Goal: Obtain resource: Obtain resource

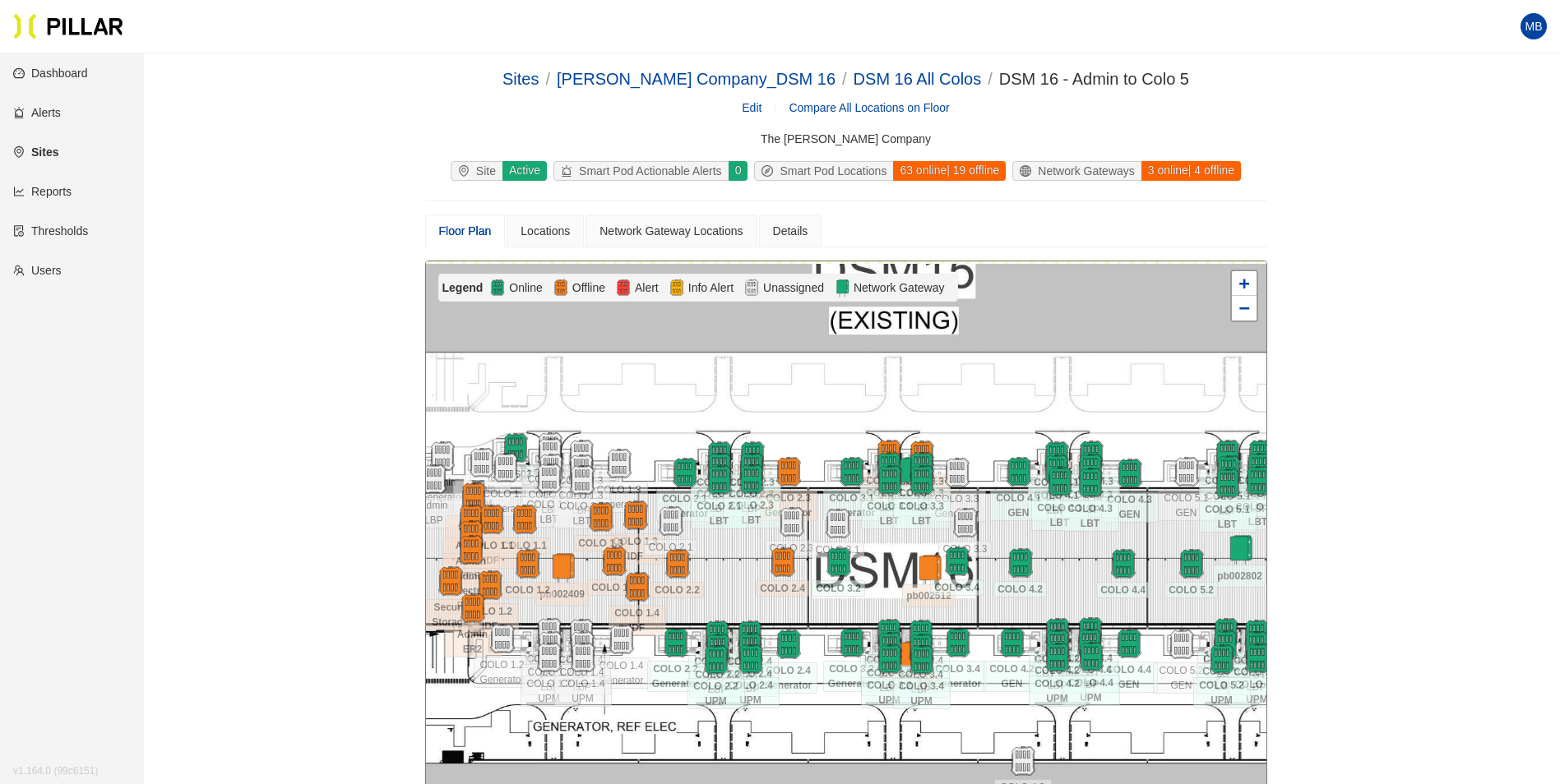
scroll to position [247, 0]
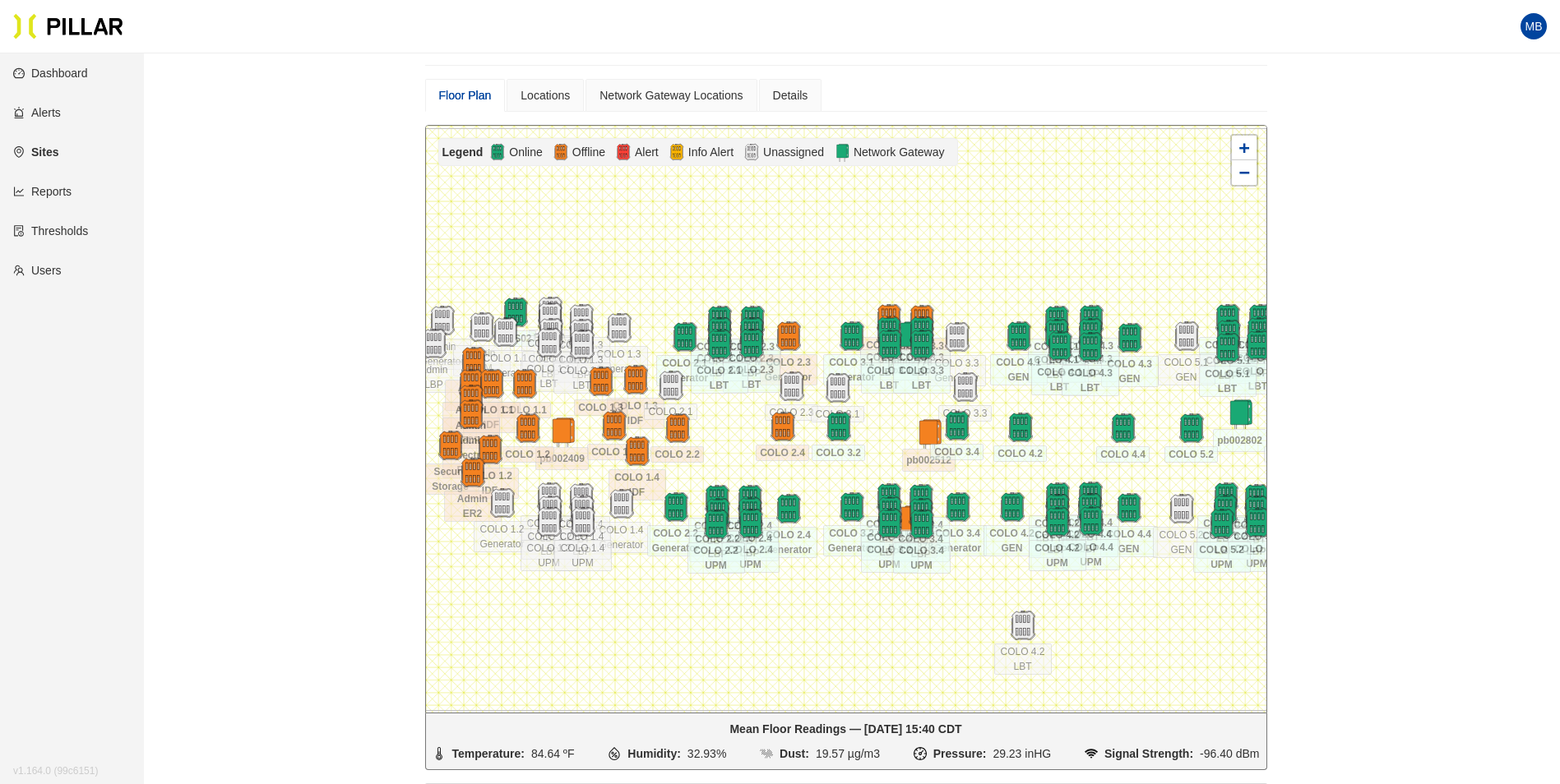
scroll to position [218, 0]
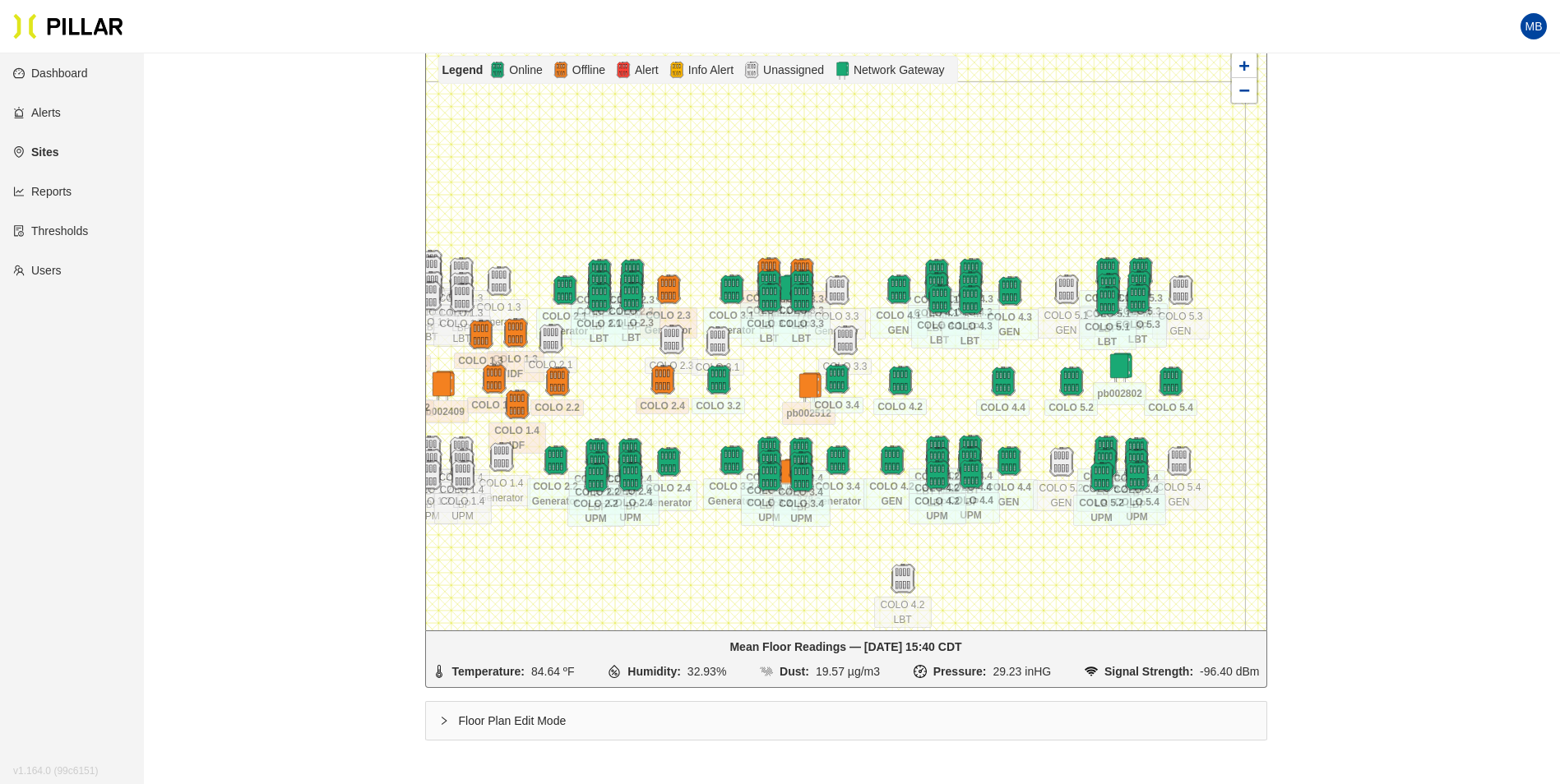
drag, startPoint x: 800, startPoint y: 360, endPoint x: 772, endPoint y: 387, distance: 38.9
click at [772, 387] on div at bounding box center [846, 336] width 841 height 587
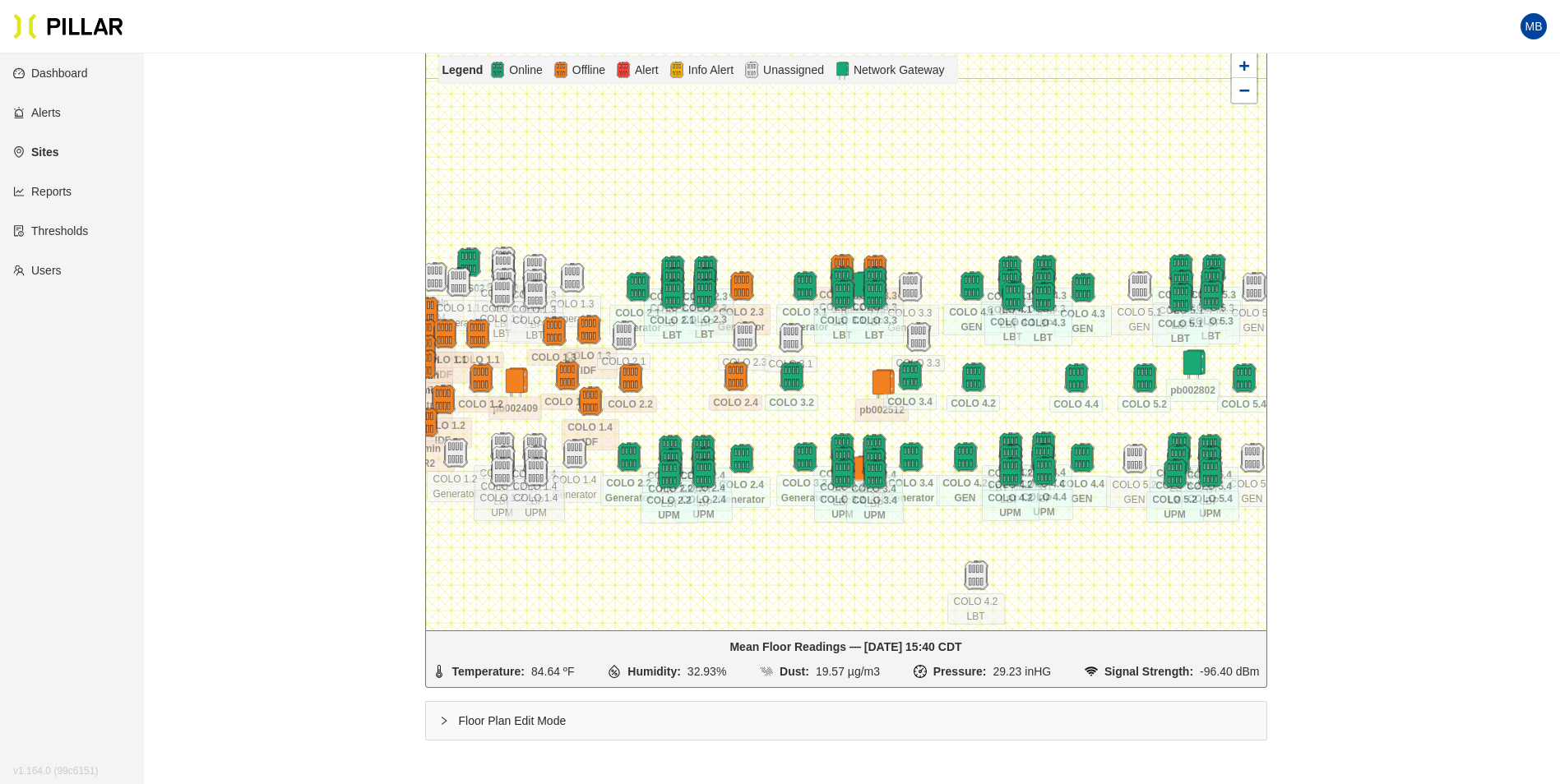
drag, startPoint x: 772, startPoint y: 387, endPoint x: 846, endPoint y: 384, distance: 74.1
click at [846, 384] on div at bounding box center [846, 336] width 841 height 587
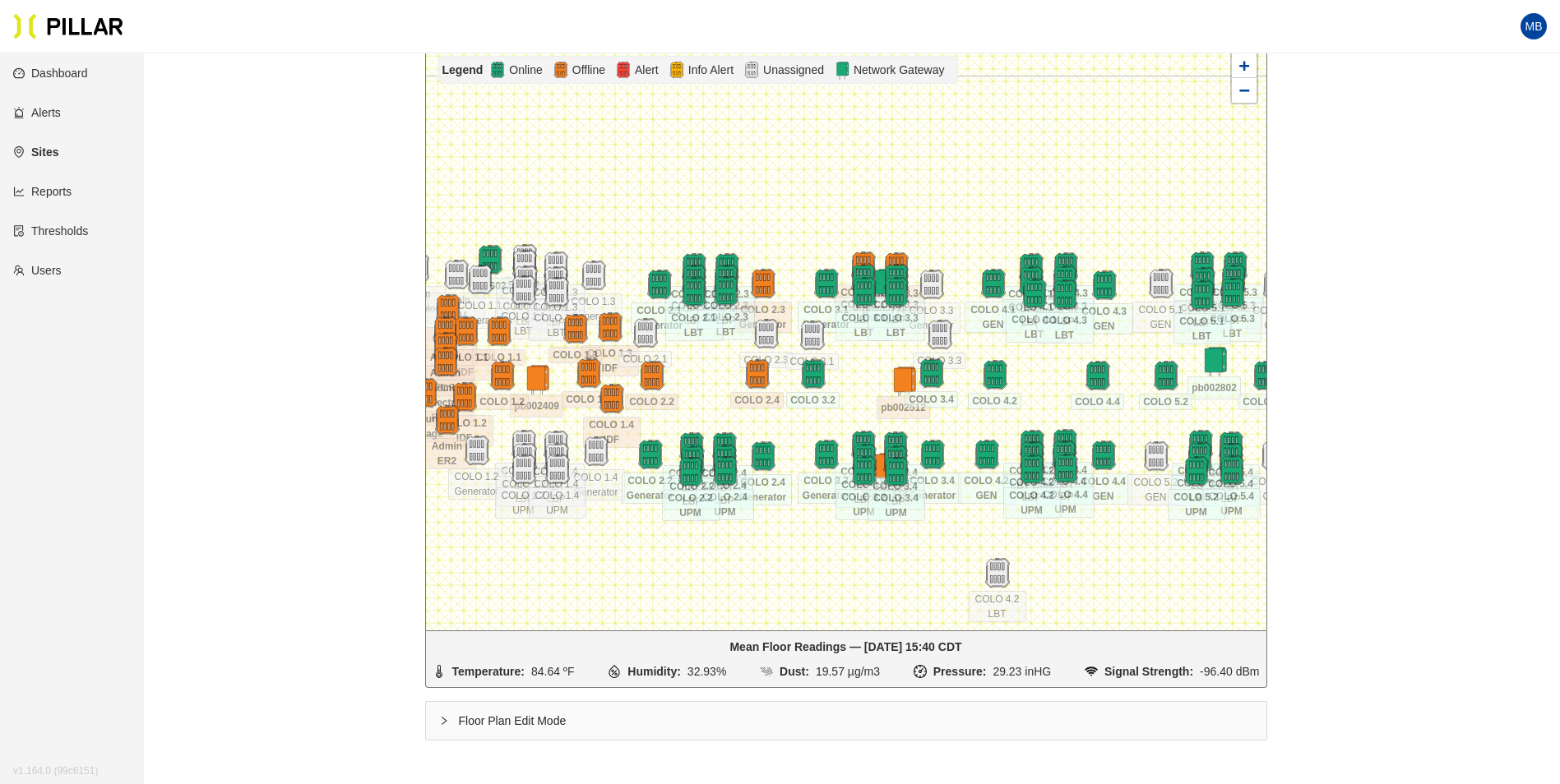
drag, startPoint x: 828, startPoint y: 387, endPoint x: 849, endPoint y: 384, distance: 21.2
click at [849, 384] on div at bounding box center [846, 336] width 841 height 587
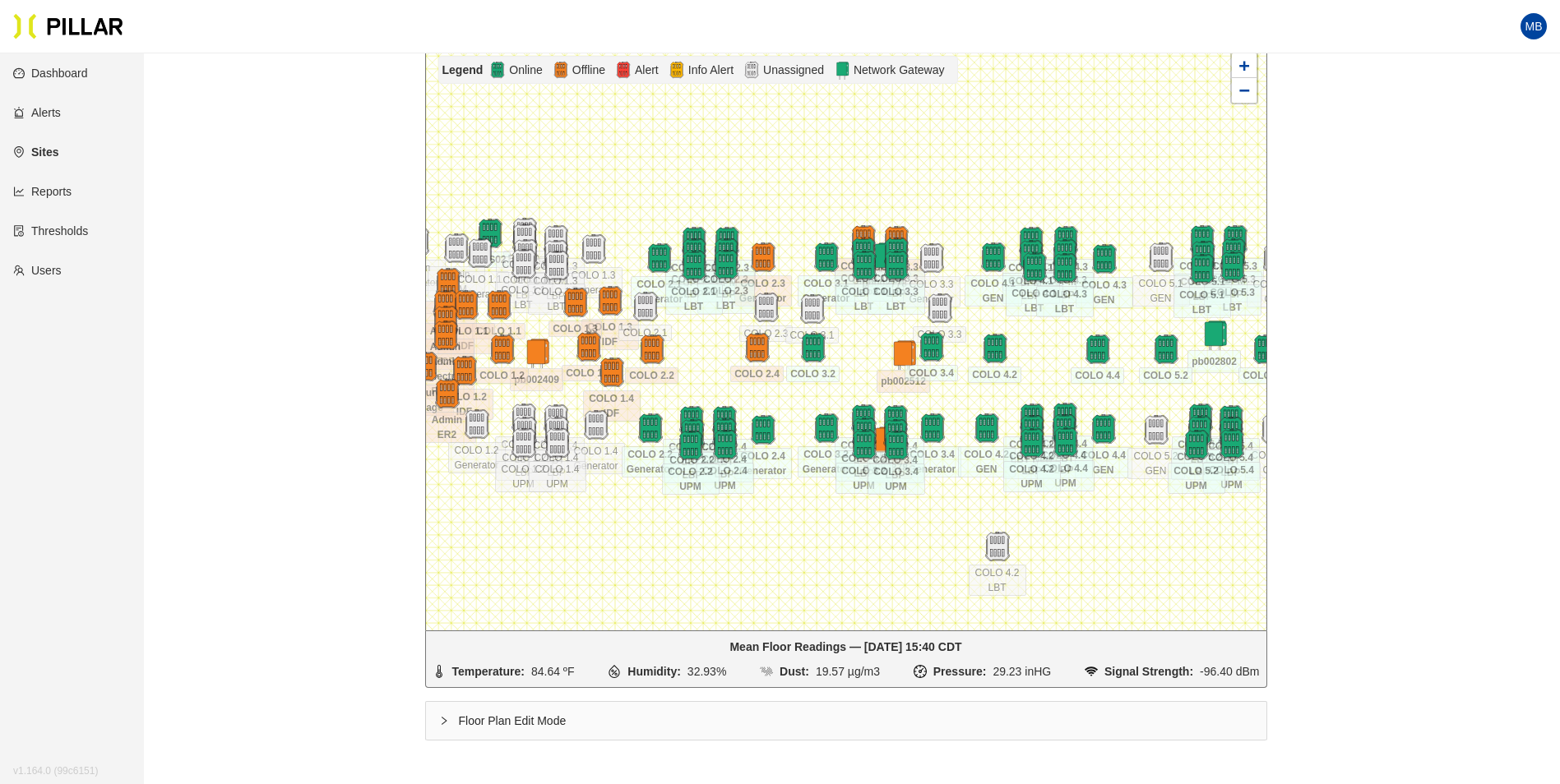
drag, startPoint x: 718, startPoint y: 382, endPoint x: 718, endPoint y: 355, distance: 27.0
click at [718, 355] on div at bounding box center [846, 336] width 841 height 587
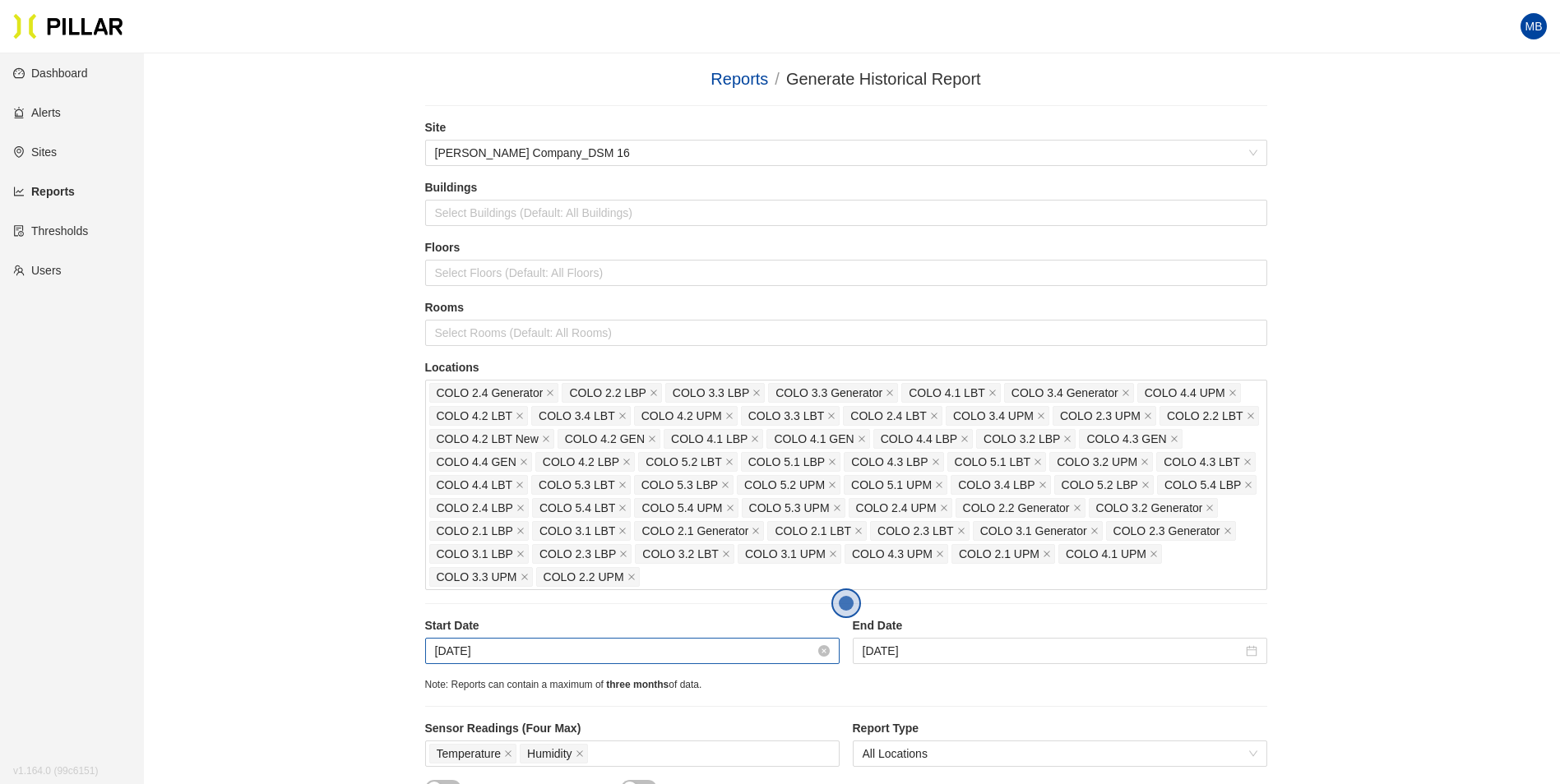
scroll to position [493, 0]
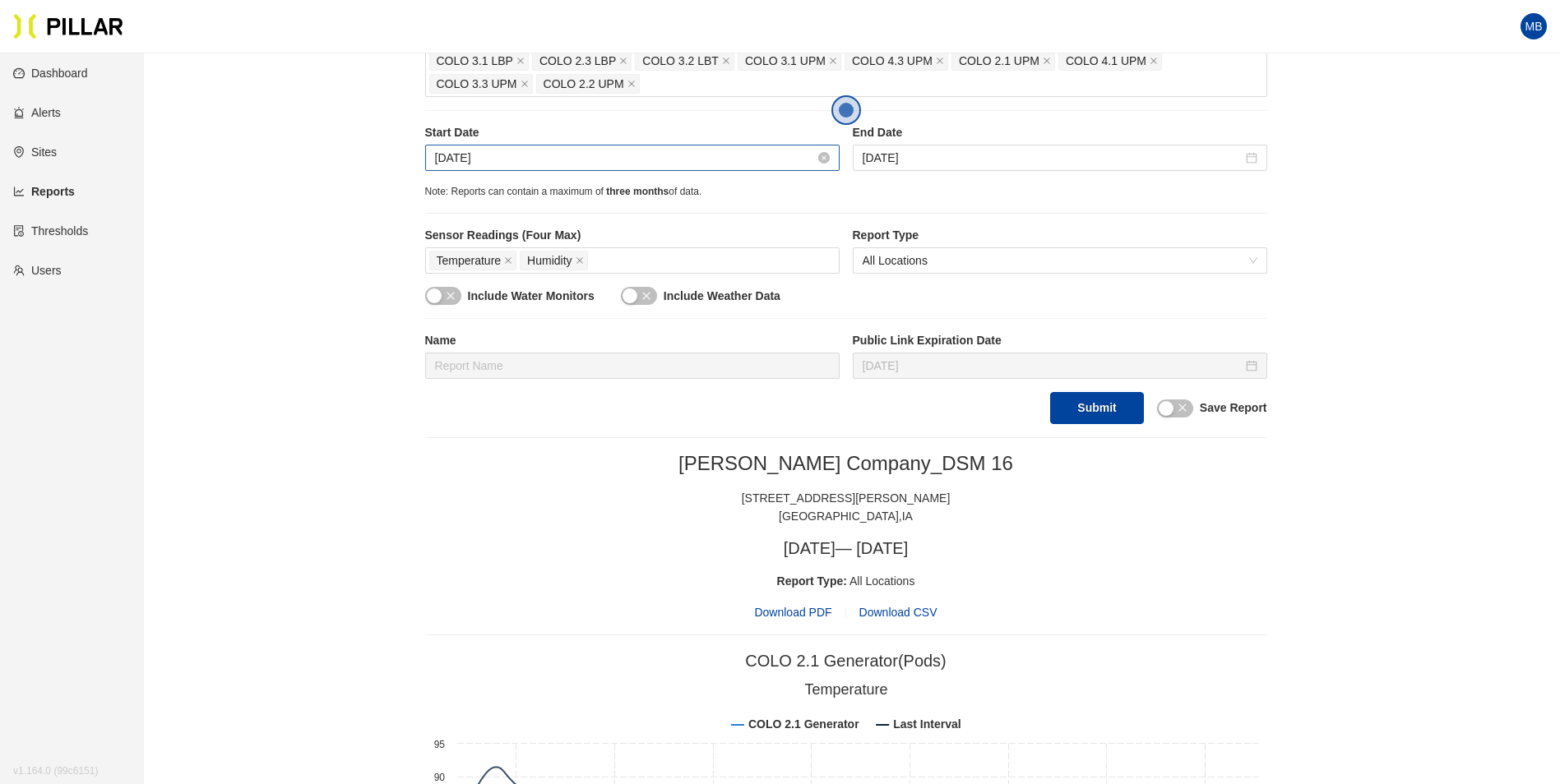
click at [506, 156] on input "Aug 21, 2025" at bounding box center [624, 157] width 380 height 18
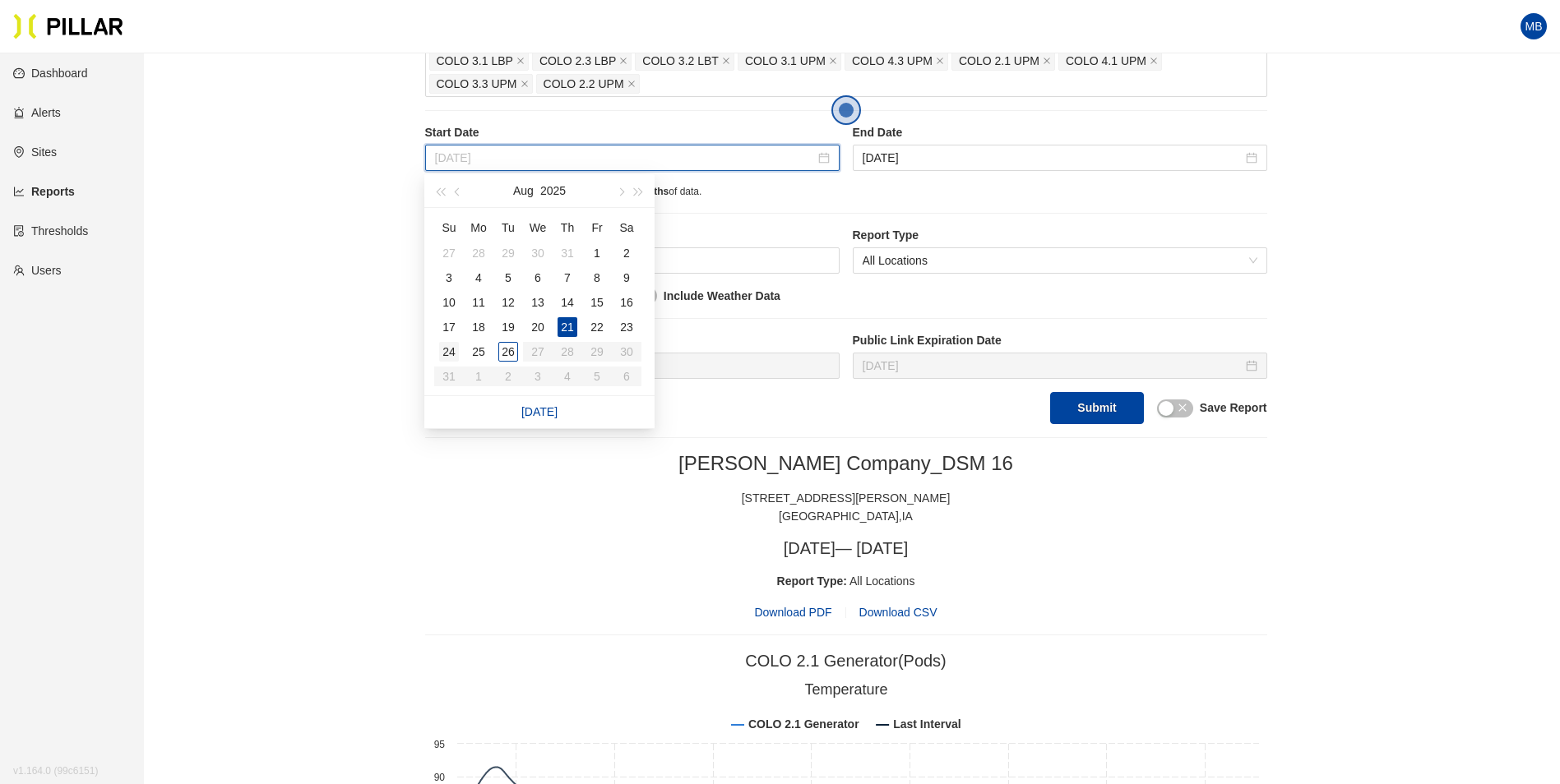
type input "Aug 24, 2025"
click at [453, 355] on div "24" at bounding box center [449, 351] width 20 height 20
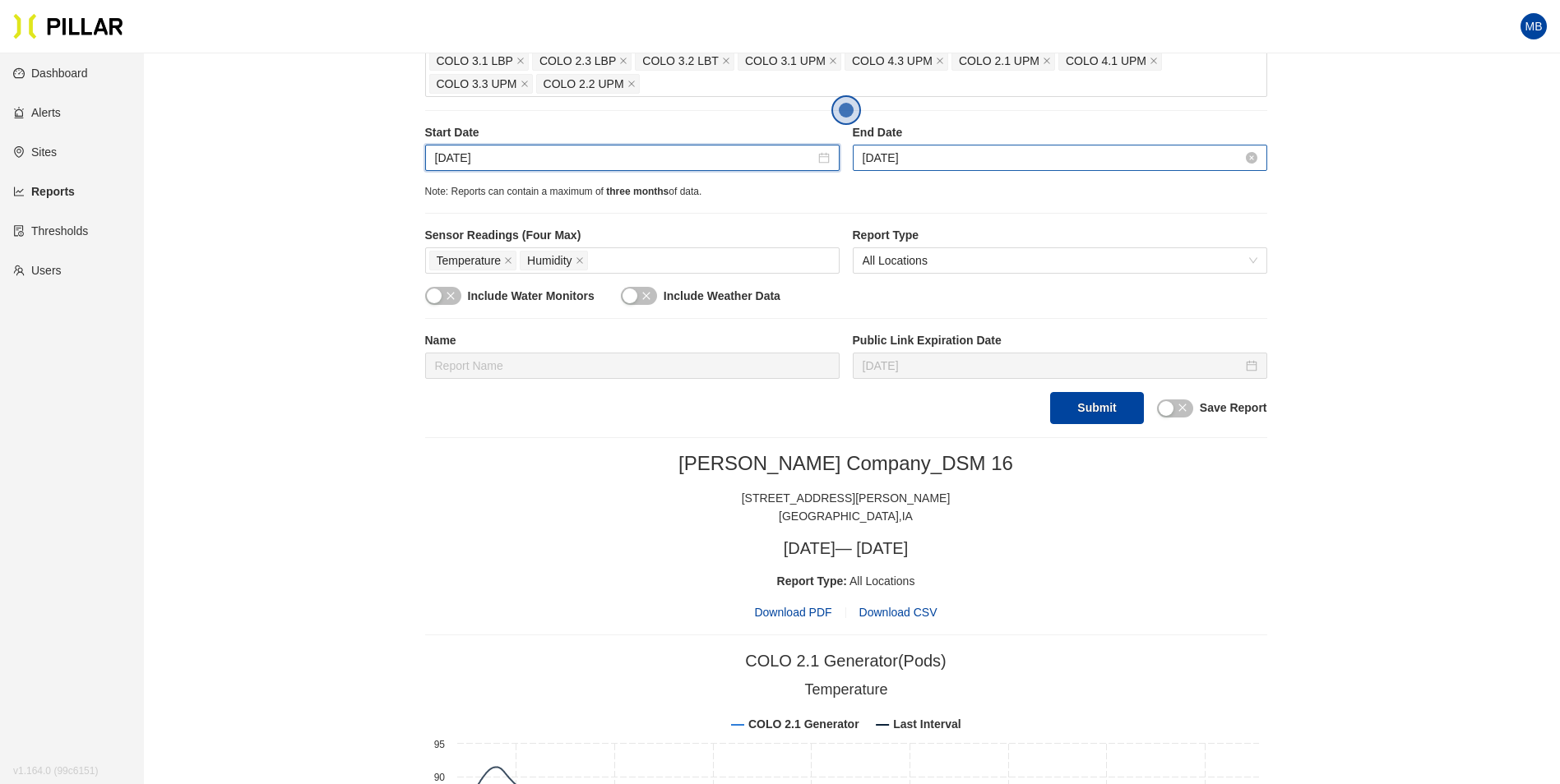
click at [1012, 158] on input "Aug 25, 2025" at bounding box center [1052, 157] width 380 height 18
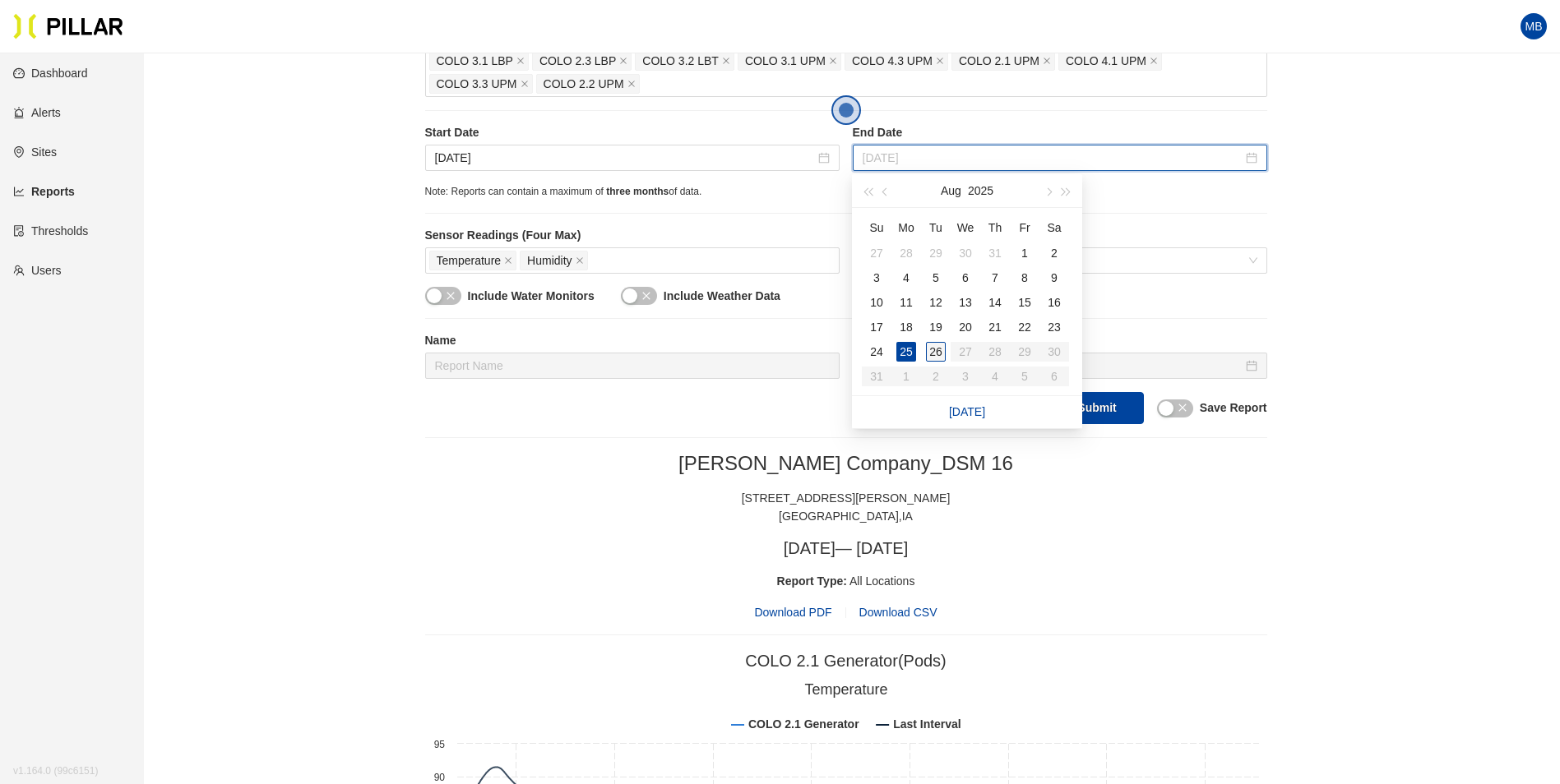
type input "Aug 26, 2025"
click at [935, 351] on div "26" at bounding box center [935, 351] width 20 height 20
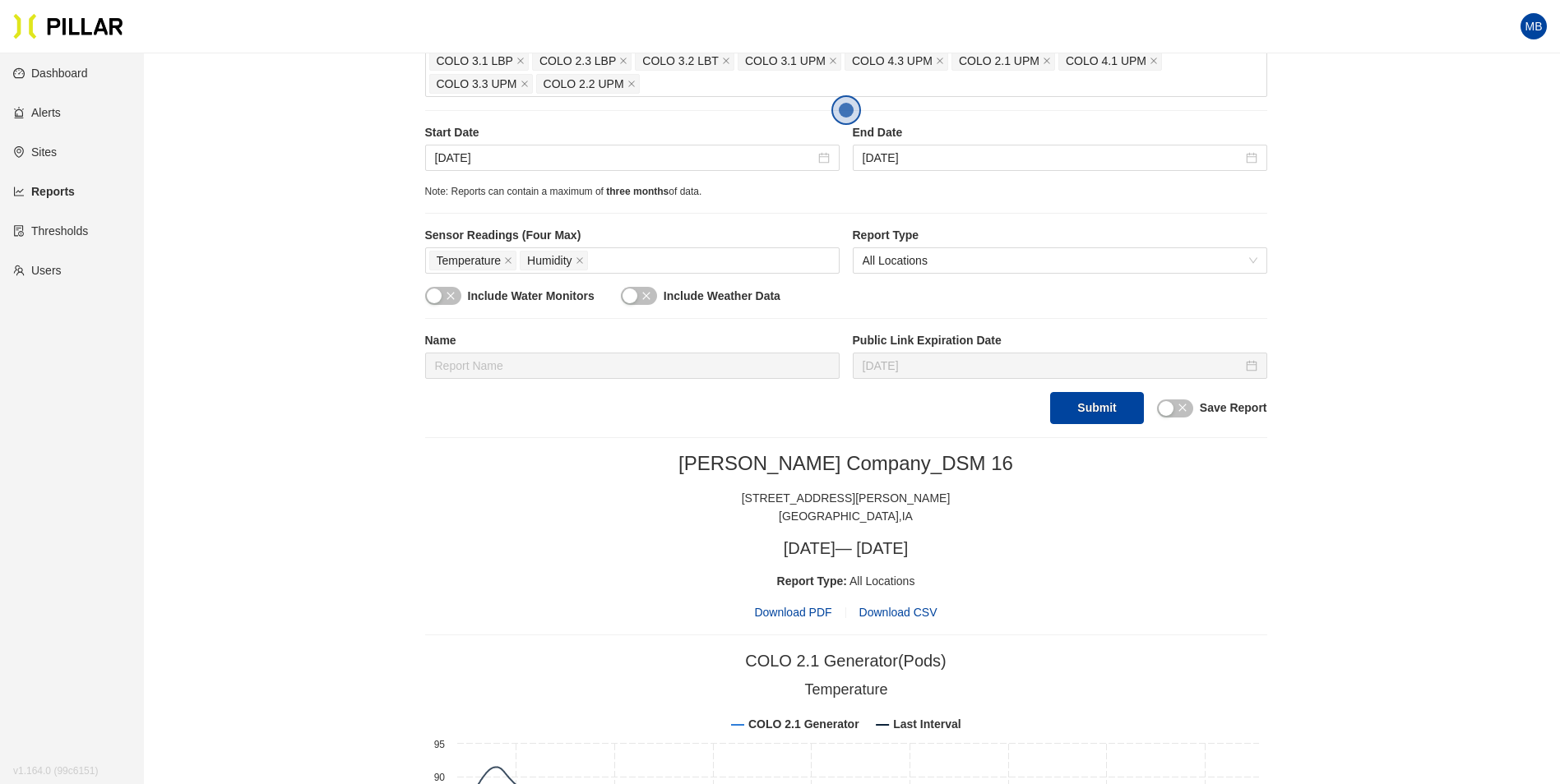
click at [1137, 536] on div "Weitz Company_DSM 16 1475 SE Maffit Lake Road West Des Moines , IA Thu, Aug 21,…" at bounding box center [846, 536] width 842 height 171
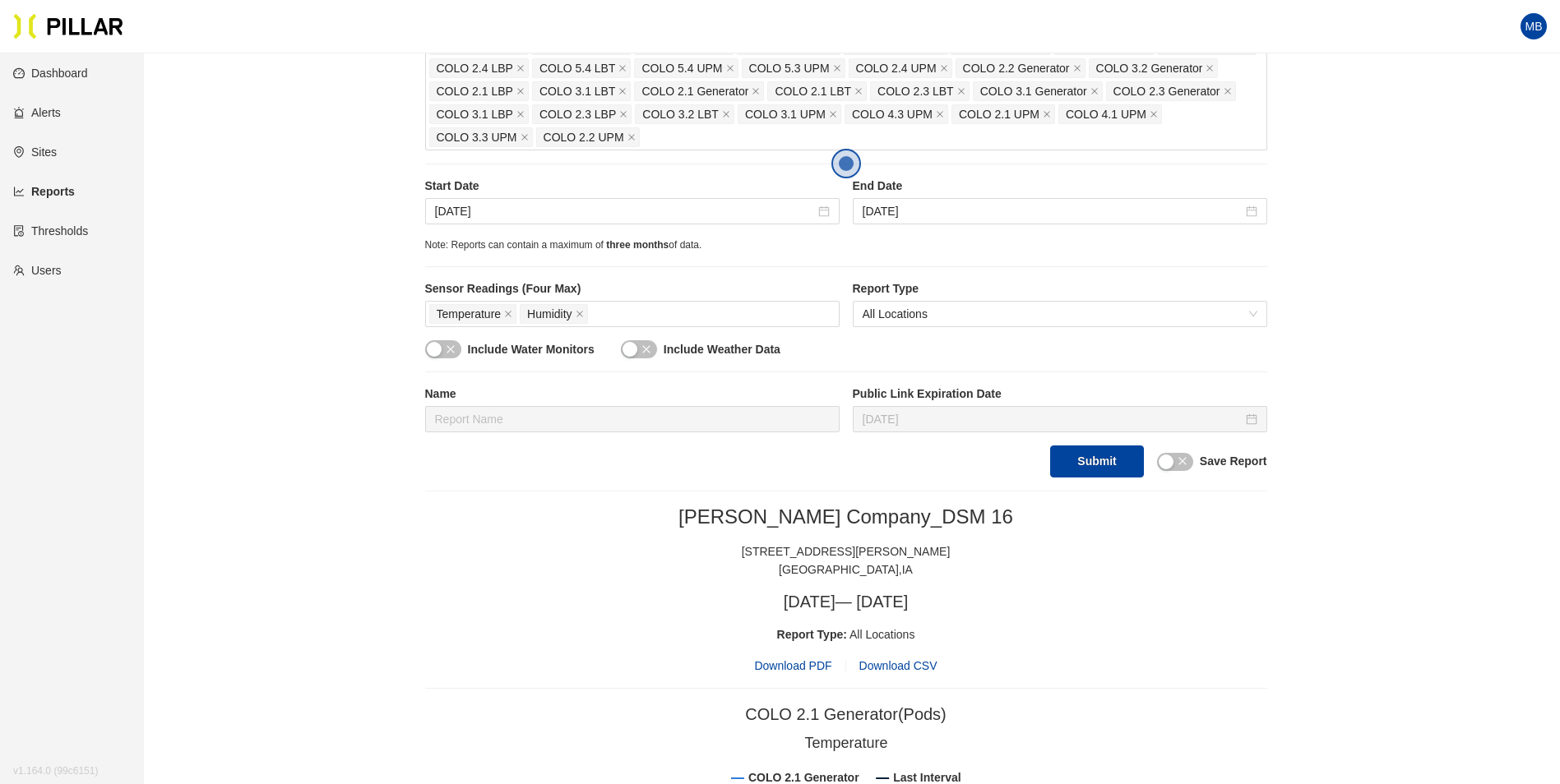
scroll to position [411, 0]
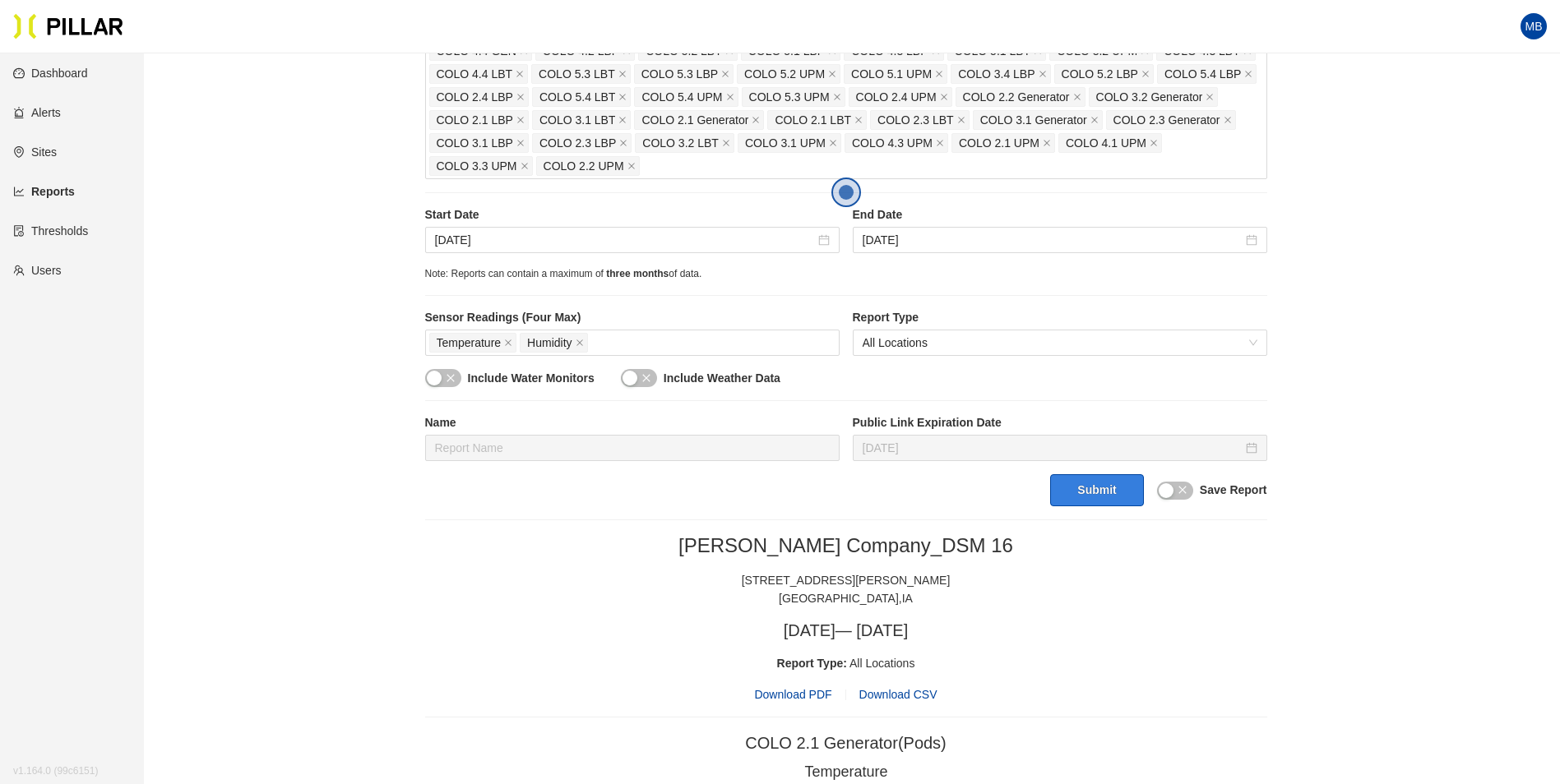
click at [1082, 486] on button "Submit" at bounding box center [1096, 490] width 93 height 32
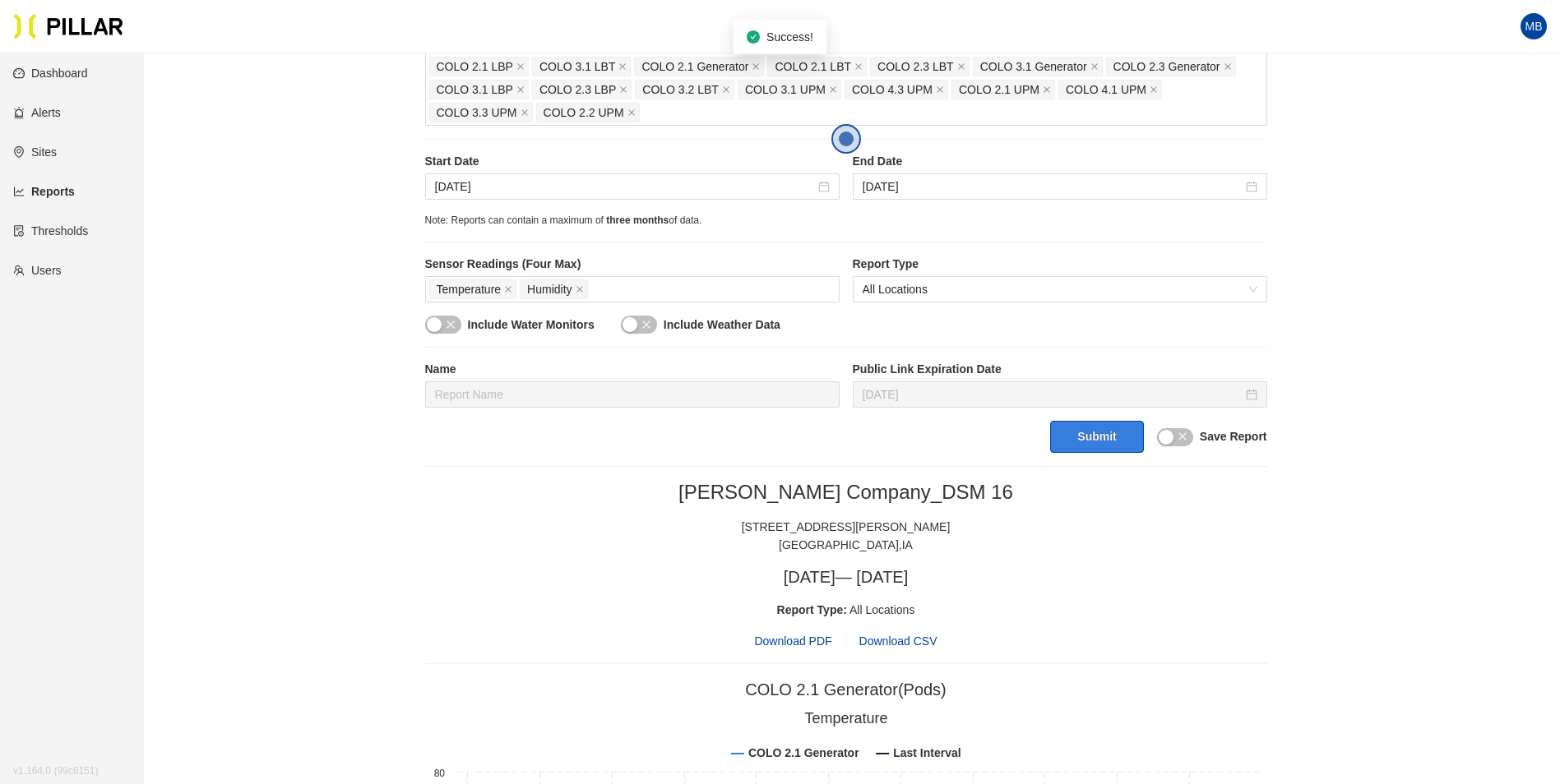
scroll to position [493, 0]
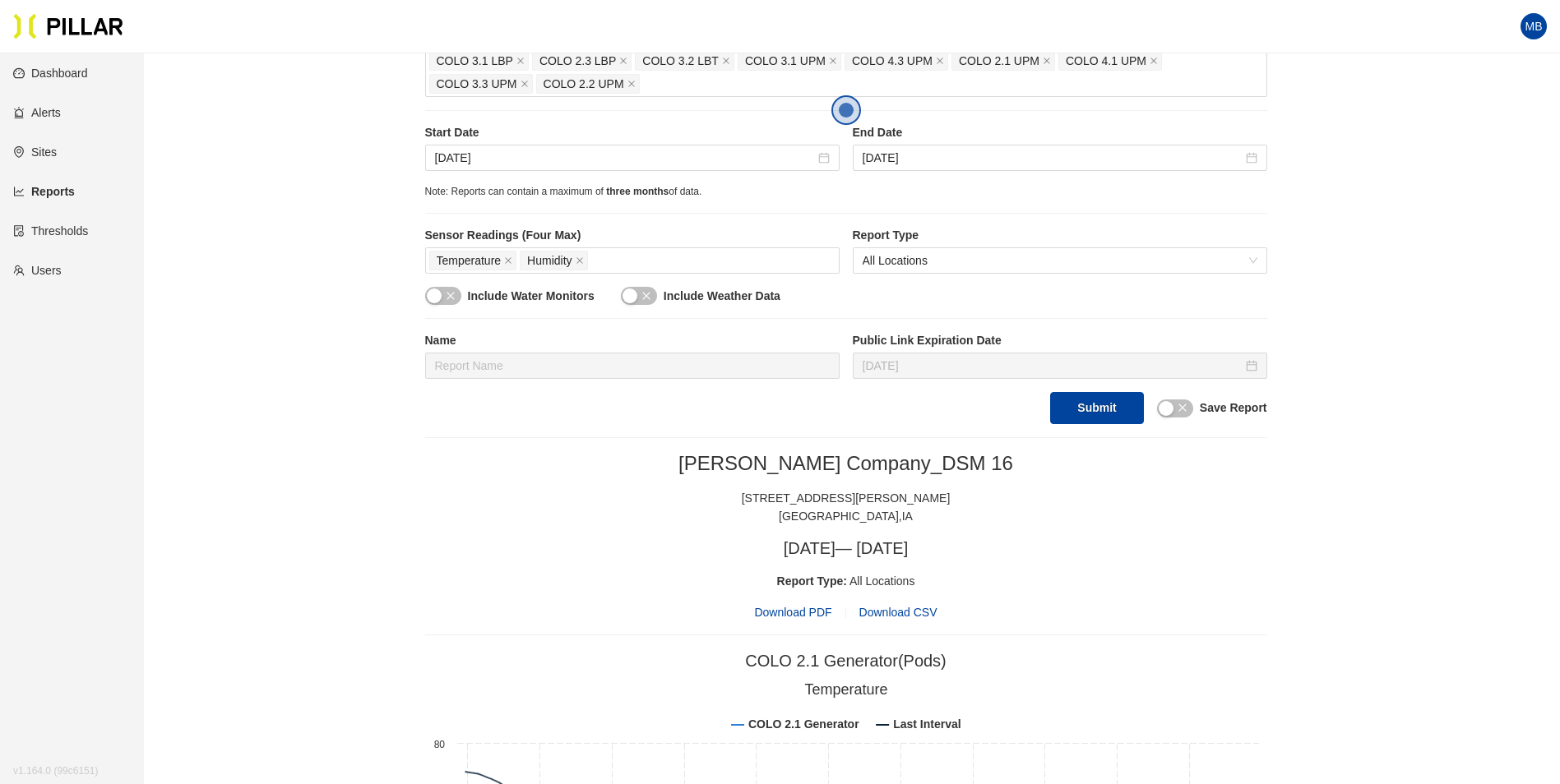
click at [804, 614] on span "Download PDF" at bounding box center [793, 612] width 77 height 18
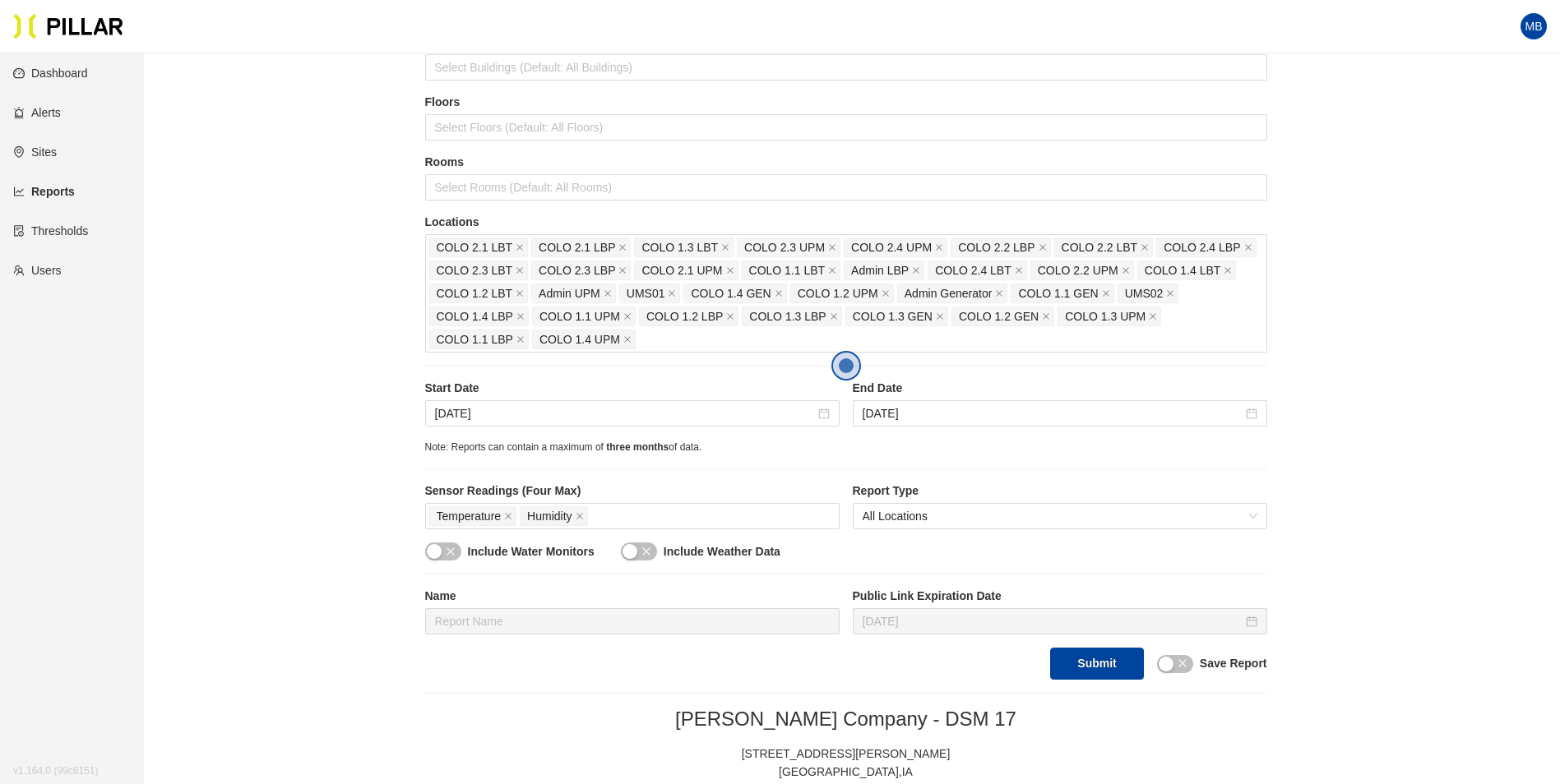
scroll to position [164, 0]
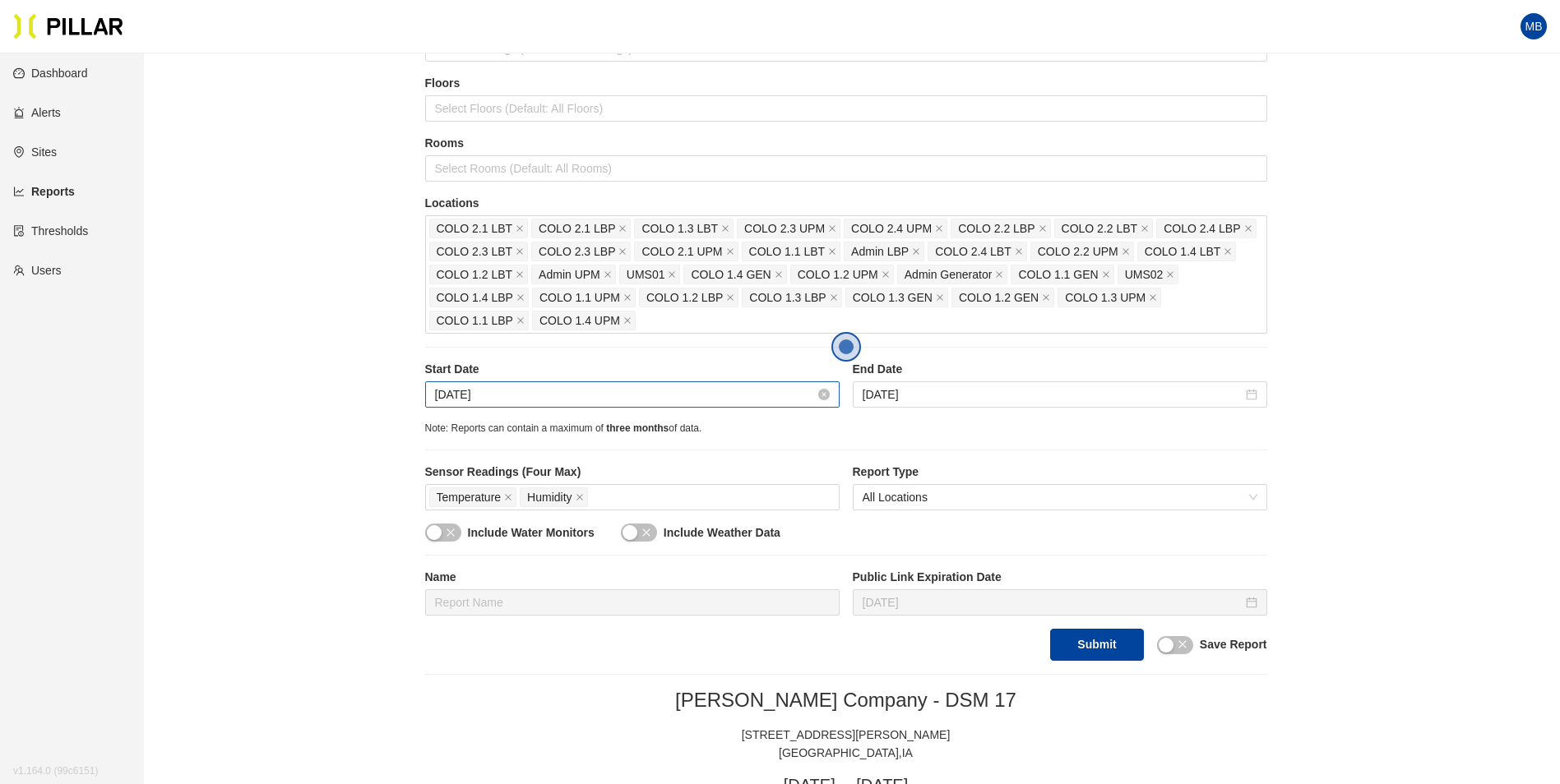
click at [534, 389] on input "Aug 21, 2025" at bounding box center [624, 394] width 380 height 18
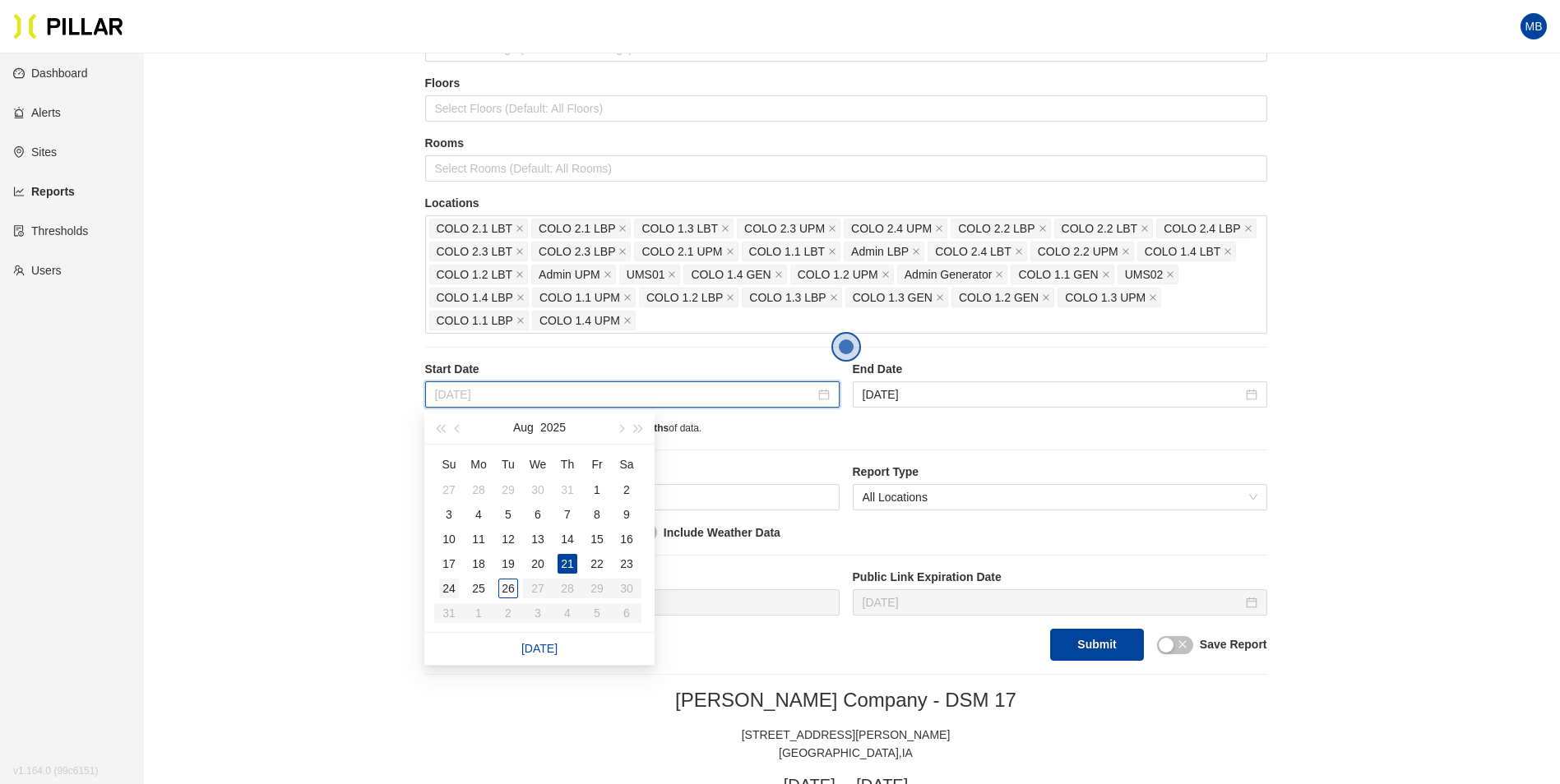
type input "Aug 24, 2025"
click at [457, 590] on div "24" at bounding box center [449, 588] width 20 height 20
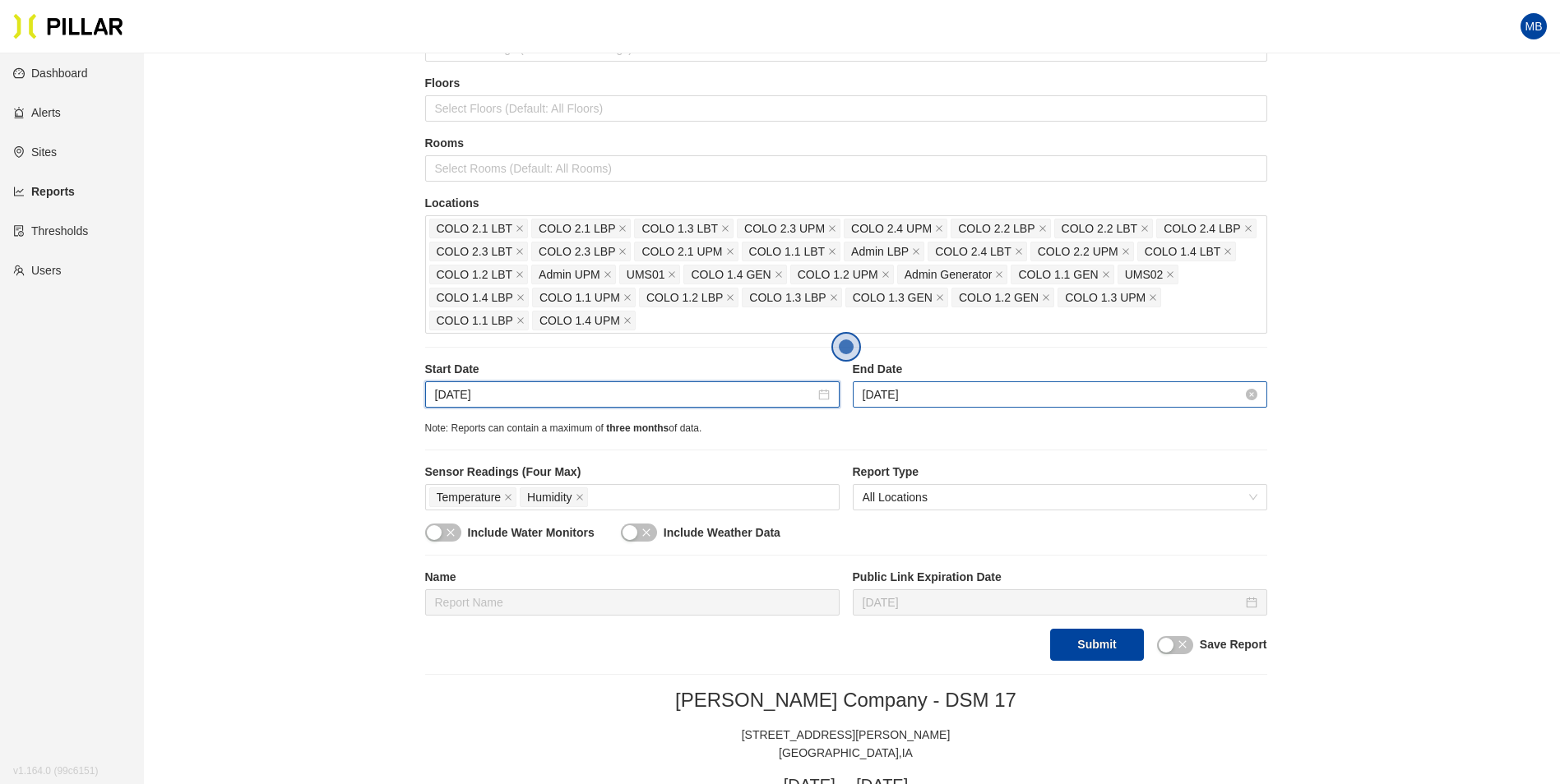
click at [944, 402] on input "Aug 25, 2025" at bounding box center [1052, 394] width 380 height 18
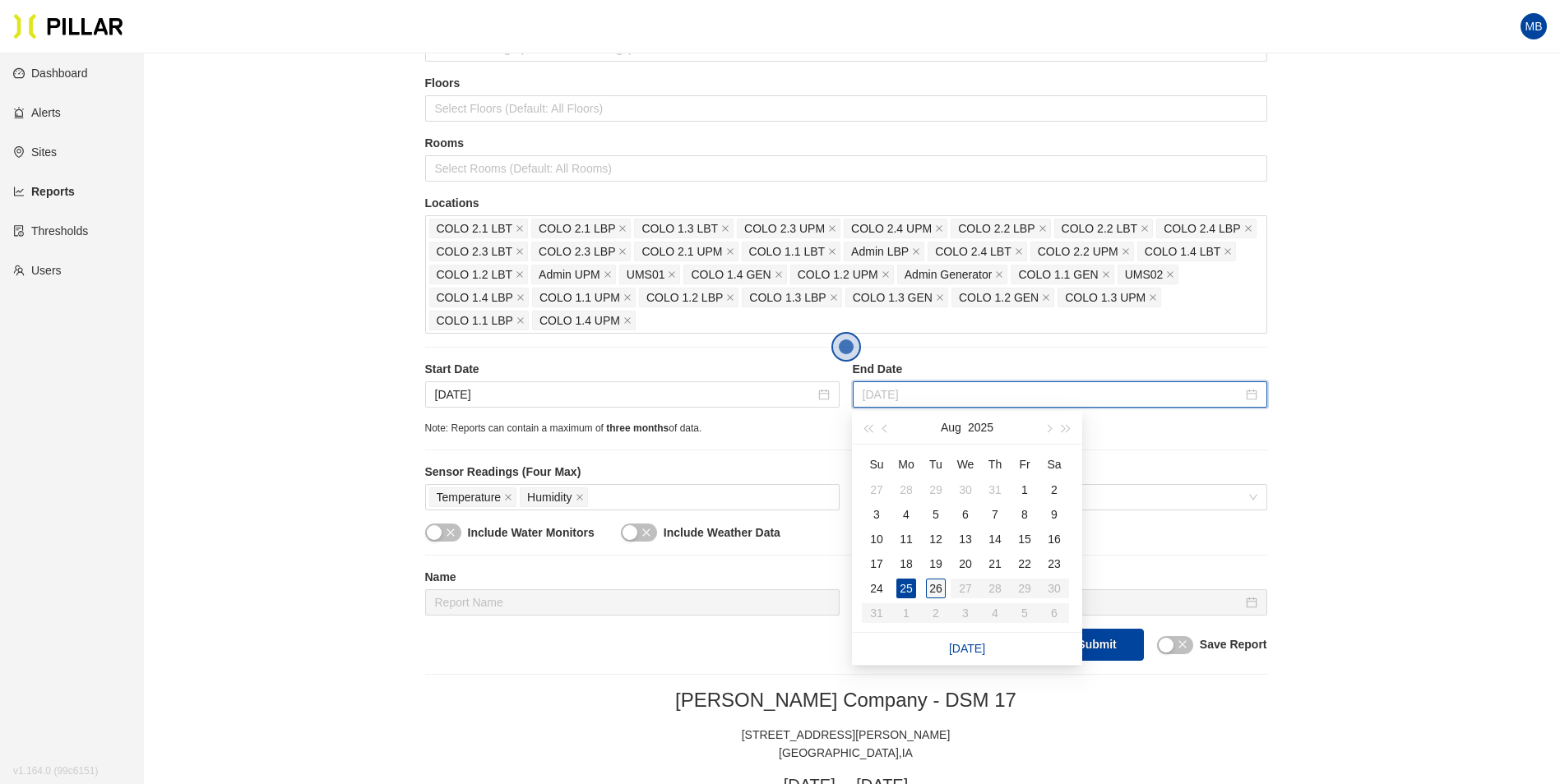
type input "Aug 26, 2025"
click at [938, 584] on div "26" at bounding box center [935, 588] width 20 height 20
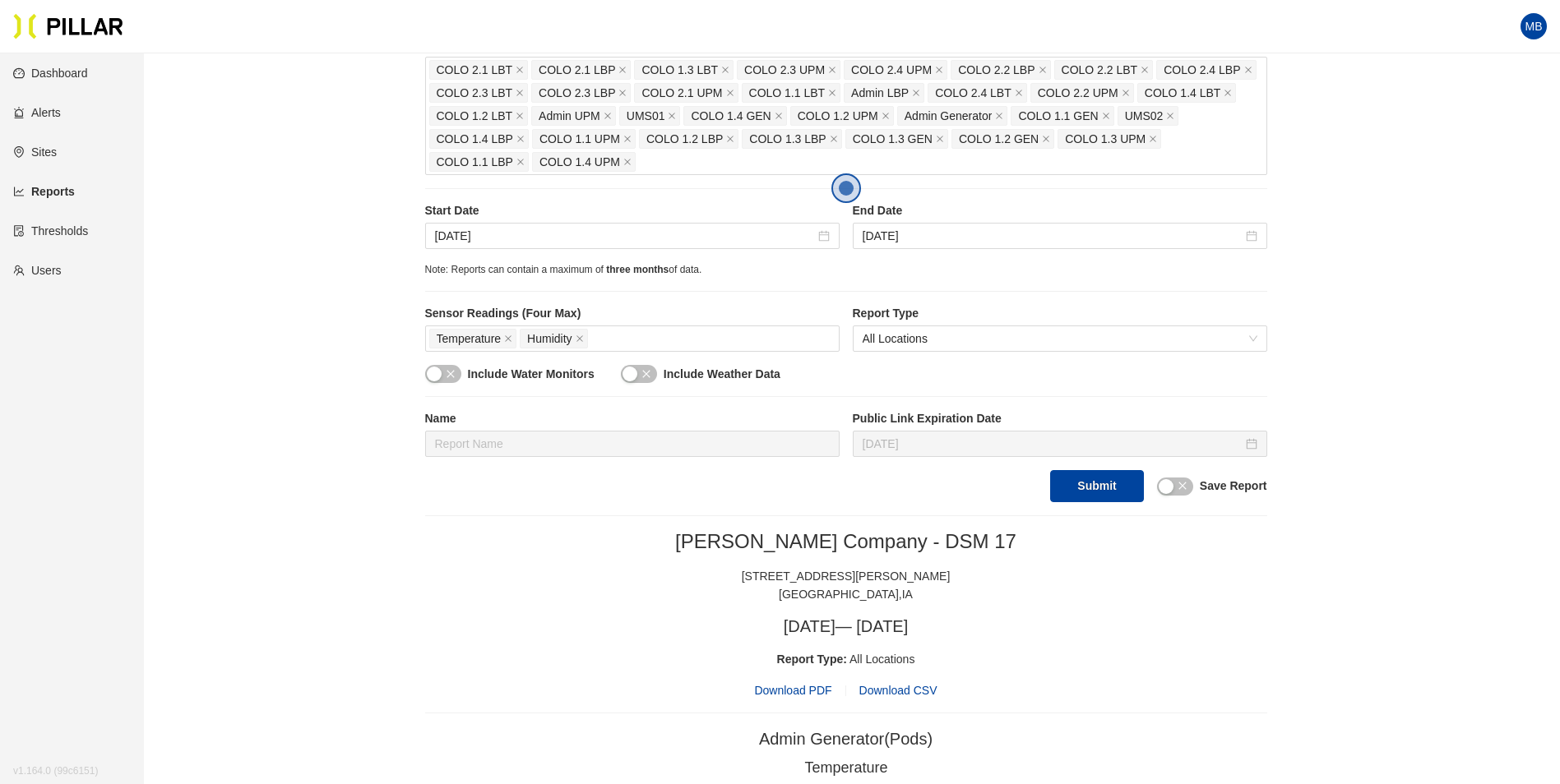
scroll to position [329, 0]
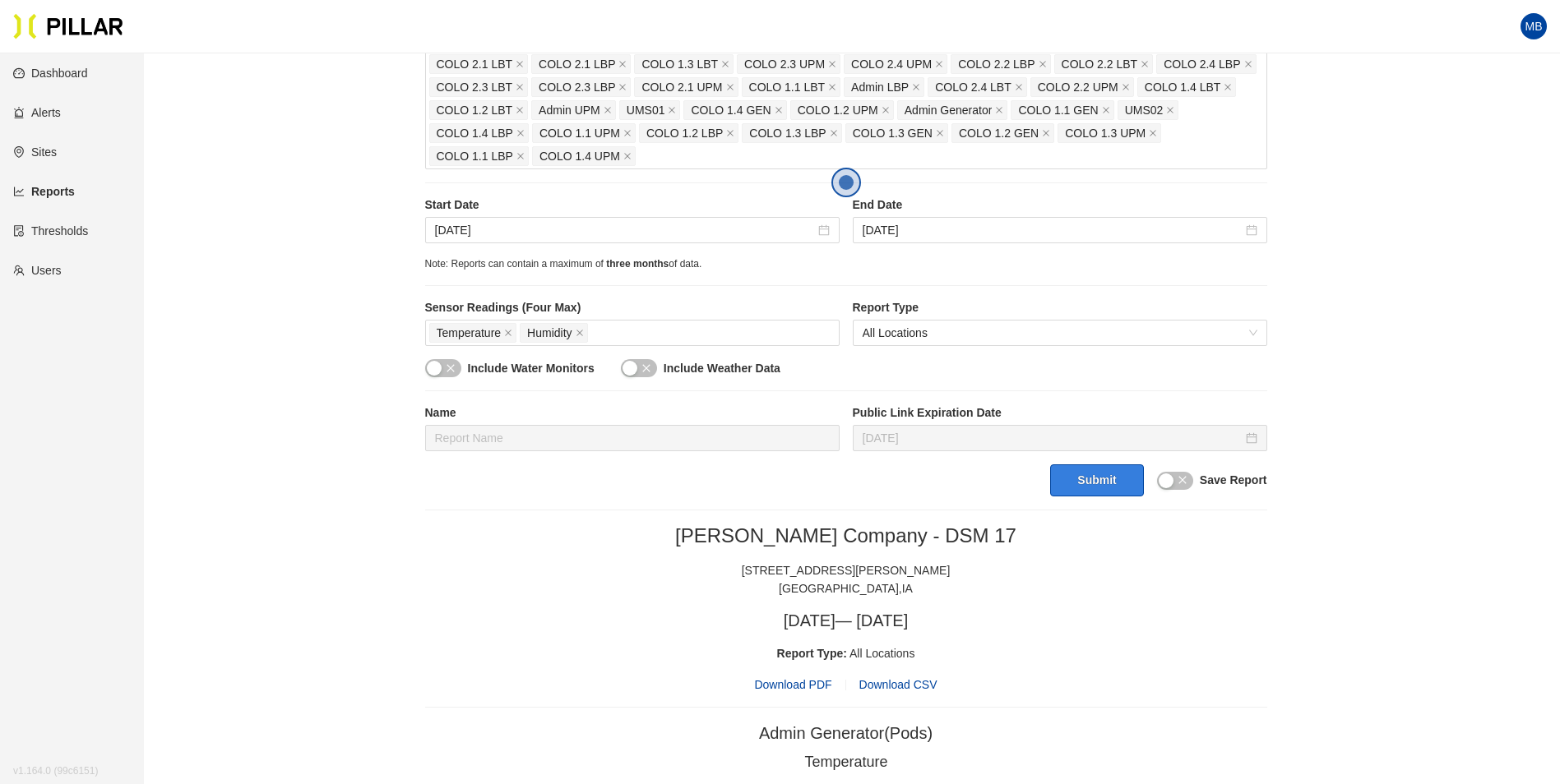
click at [1119, 482] on button "Submit" at bounding box center [1096, 481] width 93 height 32
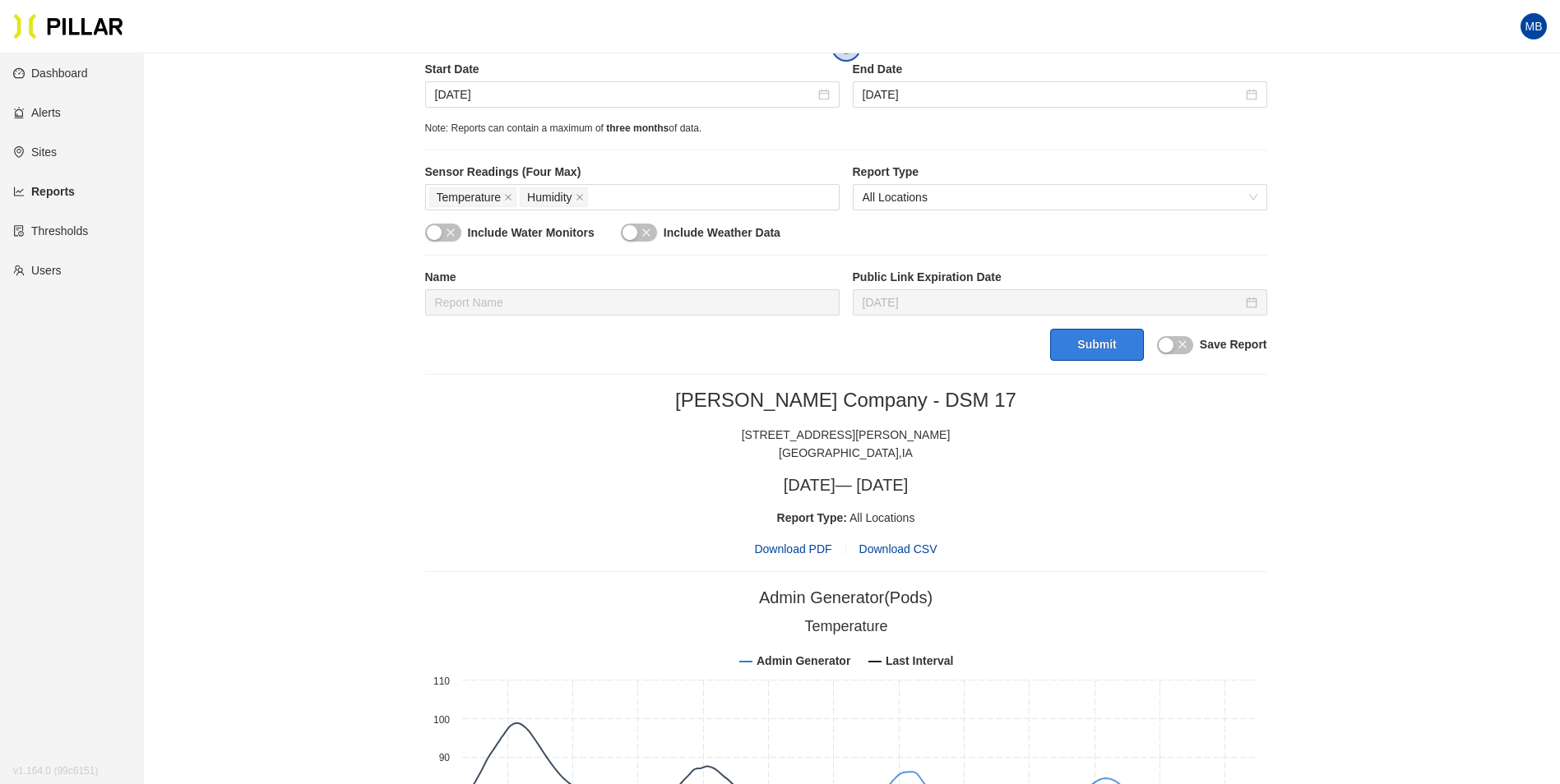
scroll to position [493, 0]
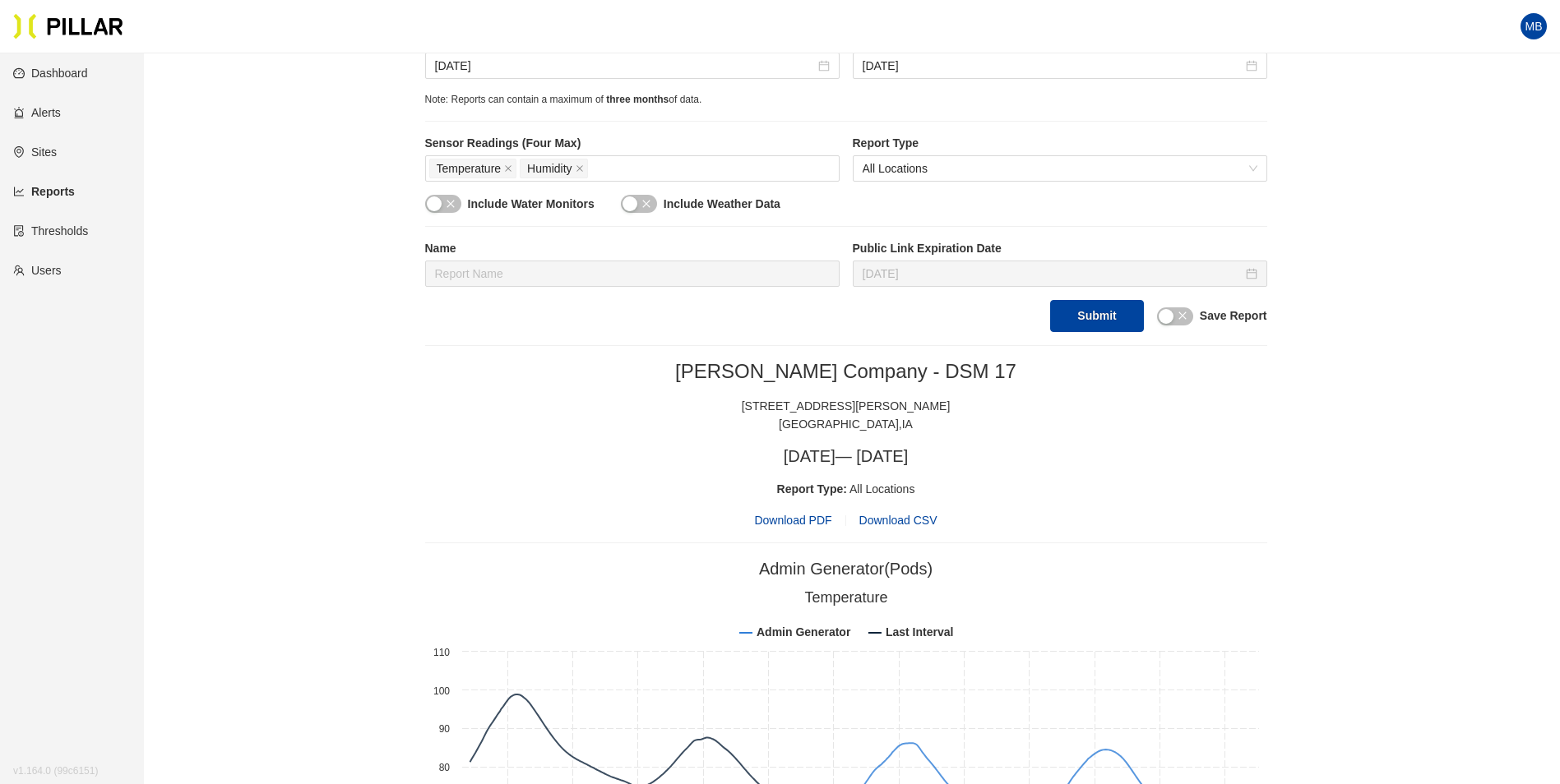
click at [807, 522] on span "Download PDF" at bounding box center [793, 520] width 77 height 18
